Goal: Find specific page/section: Find specific page/section

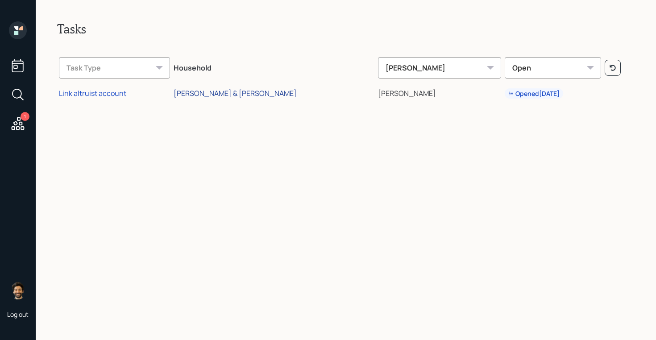
click at [234, 95] on div "[PERSON_NAME] & [PERSON_NAME]" at bounding box center [235, 93] width 123 height 10
